Goal: Check status

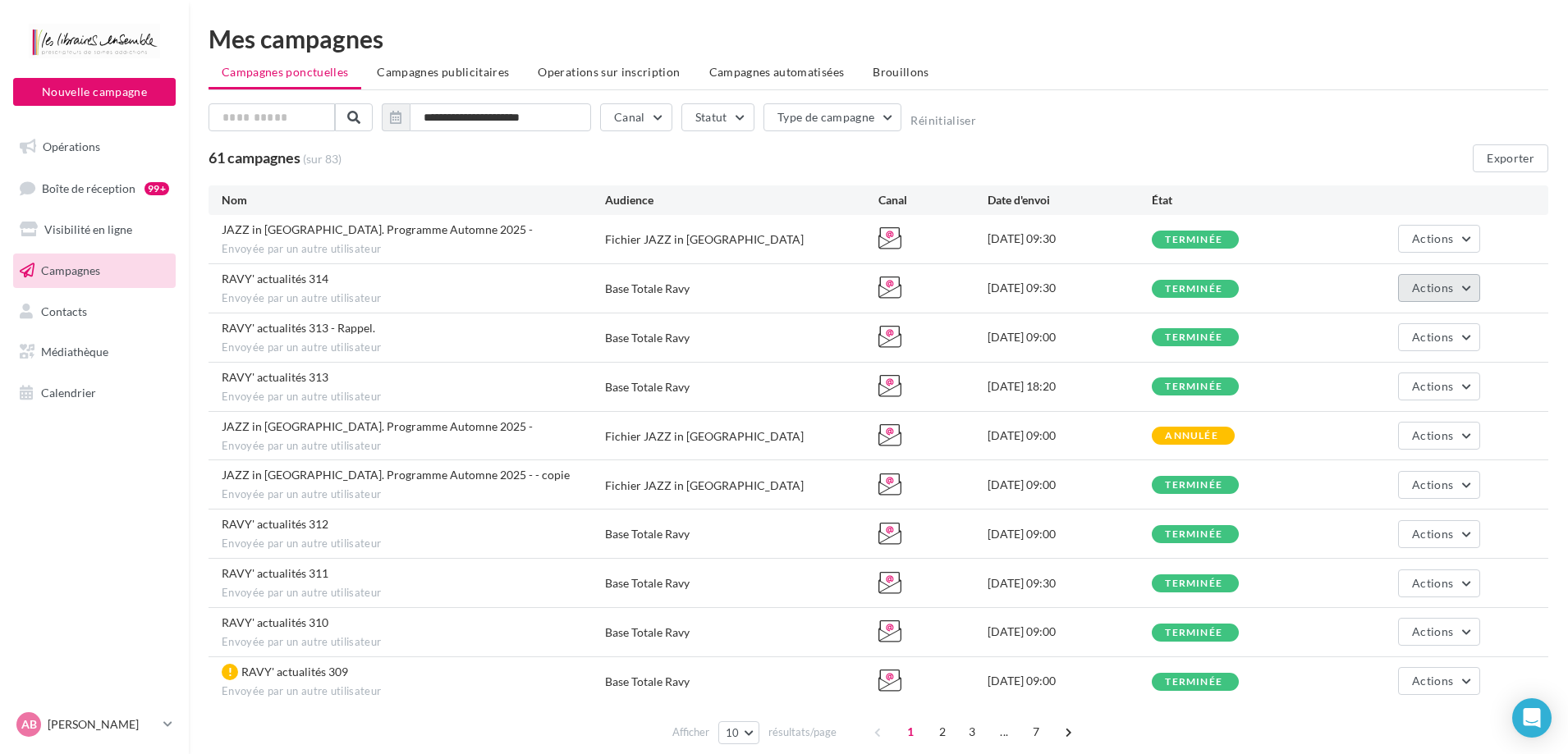
click at [1419, 295] on span "Actions" at bounding box center [1433, 287] width 41 height 14
click at [1399, 320] on button "Voir les résultats" at bounding box center [1398, 327] width 164 height 43
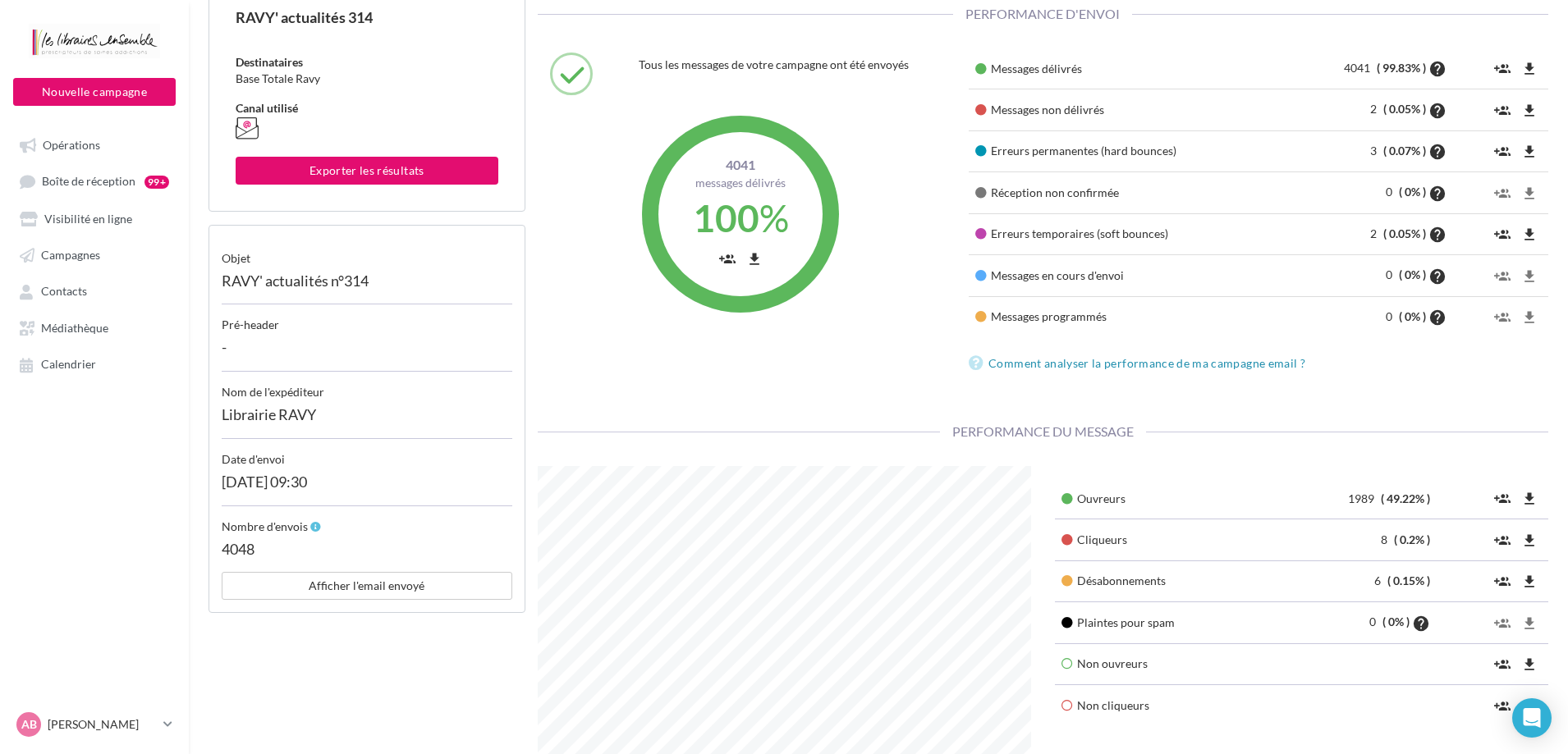
scroll to position [328, 0]
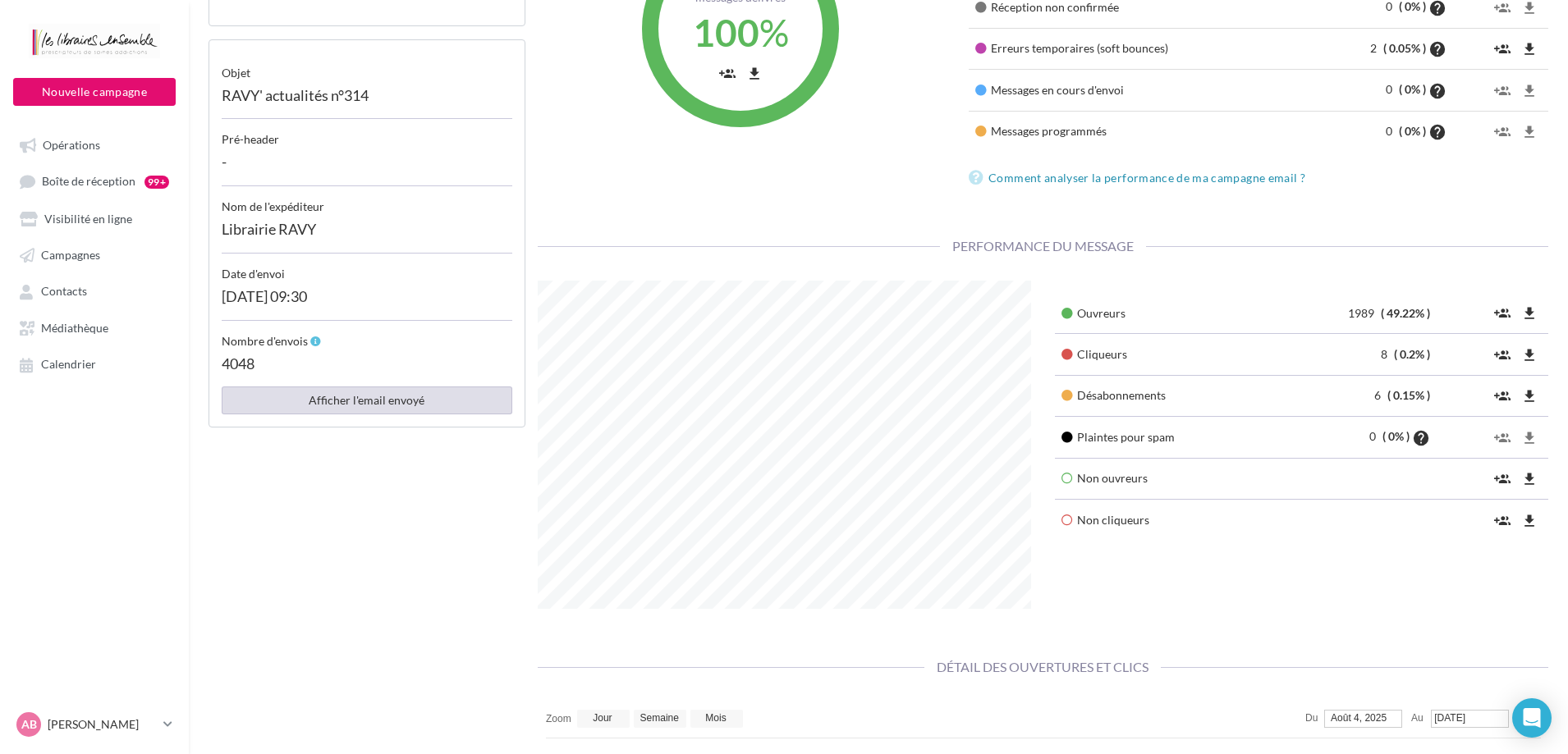
click at [374, 403] on button "Afficher l'email envoyé" at bounding box center [367, 401] width 290 height 28
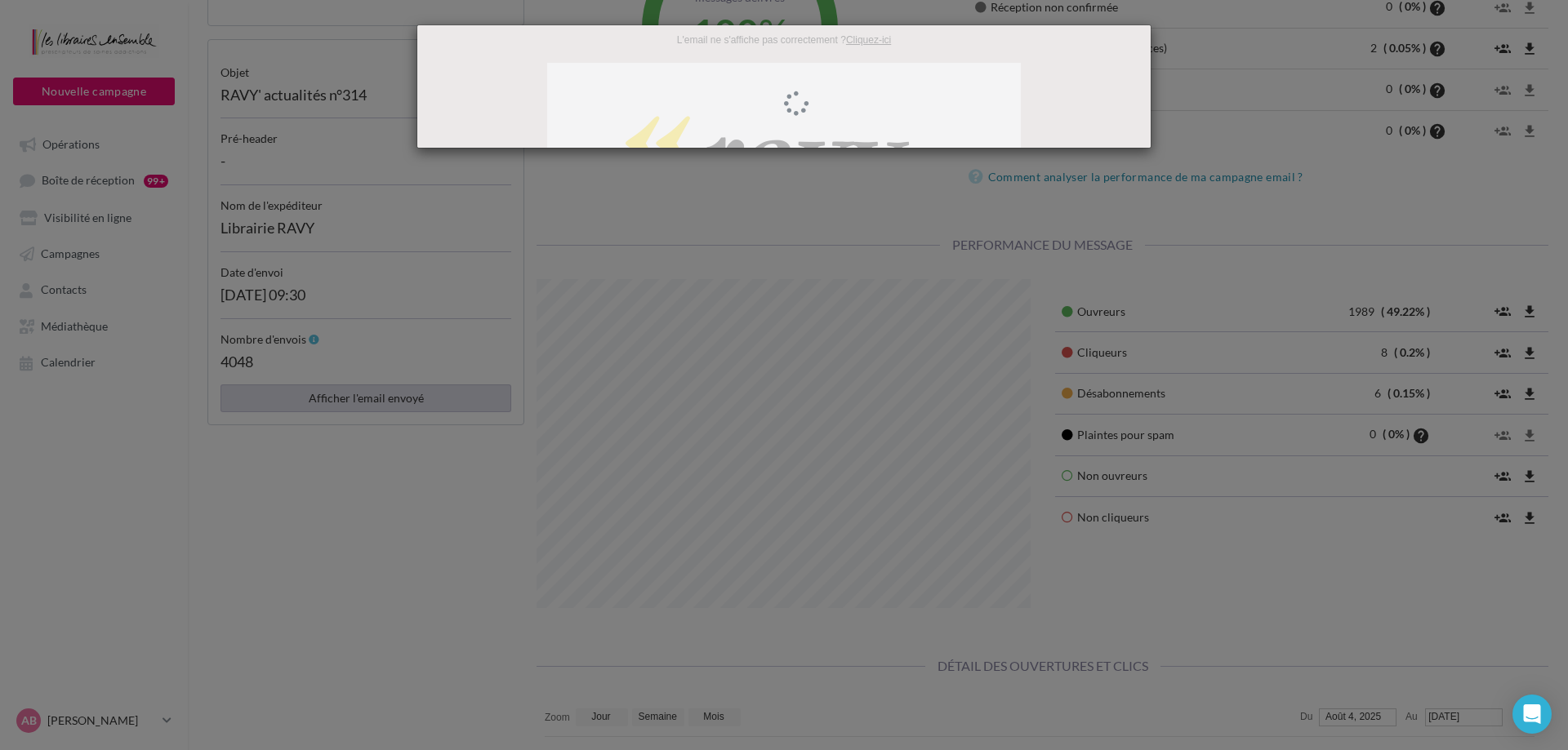
scroll to position [0, 0]
